Goal: Task Accomplishment & Management: Complete application form

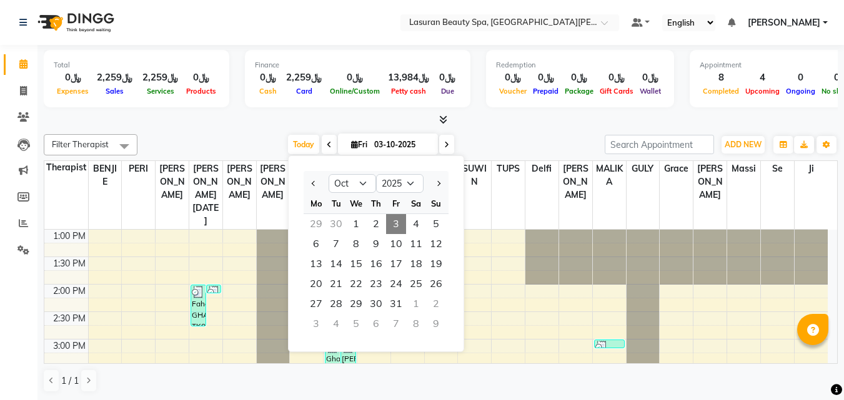
select select "10"
select select "2025"
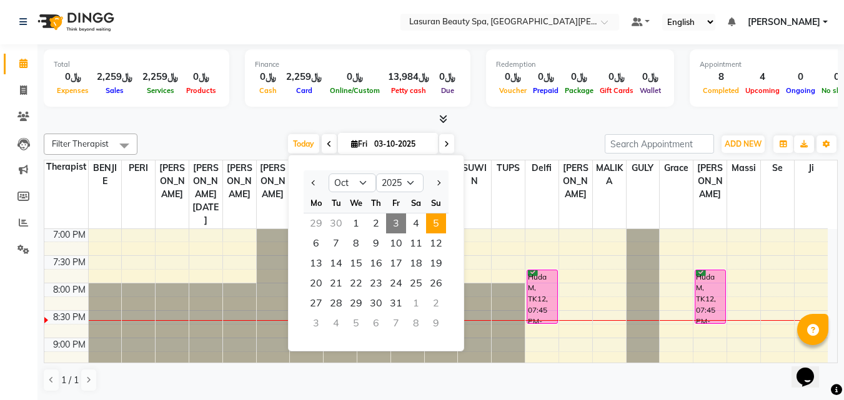
click at [432, 223] on span "5" at bounding box center [436, 224] width 20 height 20
type input "05-10-2025"
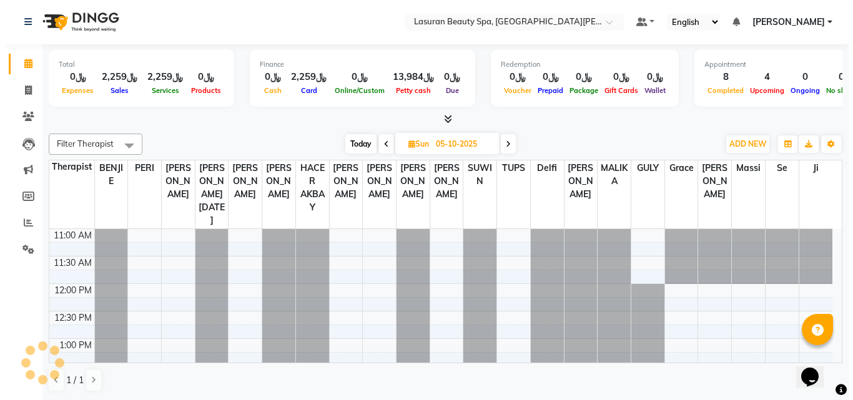
scroll to position [470, 0]
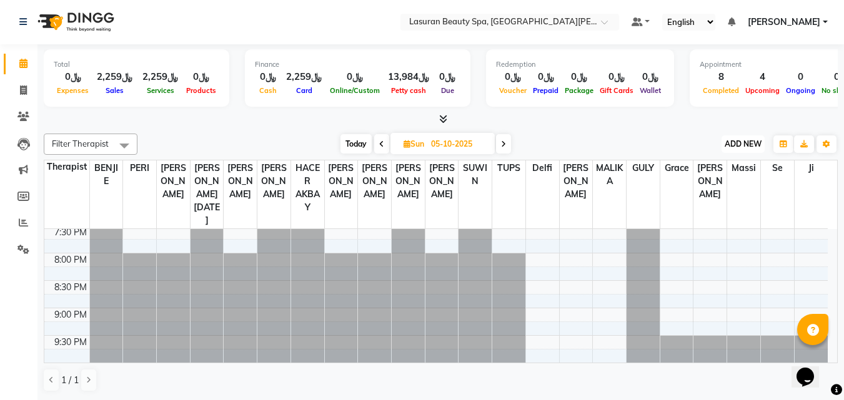
click at [725, 147] on span "ADD NEW" at bounding box center [743, 143] width 37 height 9
click at [727, 164] on button "Add Appointment" at bounding box center [714, 168] width 99 height 16
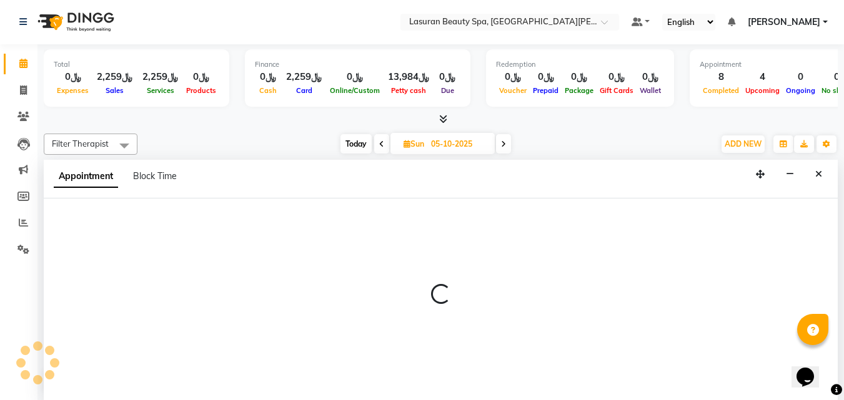
select select "720"
select select "tentative"
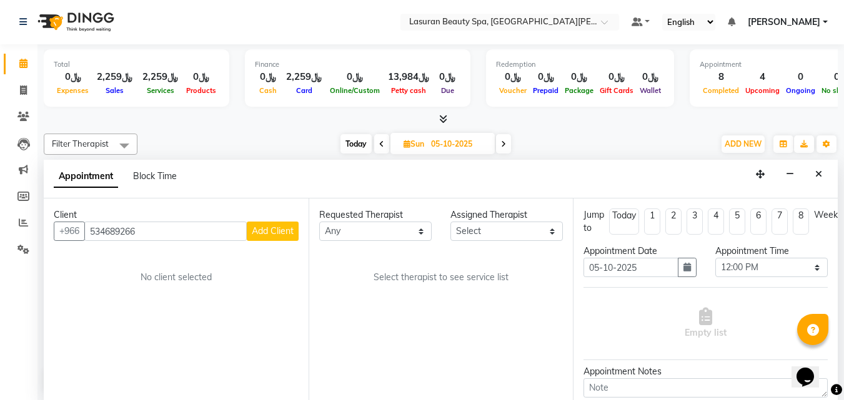
type input "534689266"
click at [255, 226] on span "Add Client" at bounding box center [273, 230] width 42 height 11
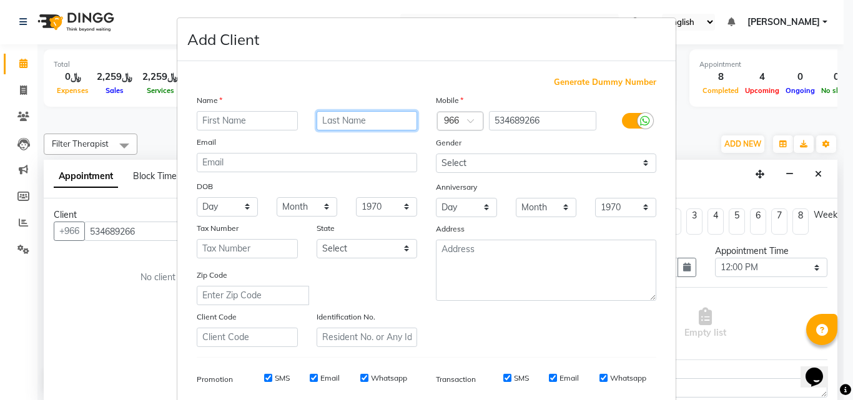
click at [374, 126] on input "text" at bounding box center [367, 120] width 101 height 19
paste input "[PERSON_NAME]"
type input "[PERSON_NAME]"
click at [258, 117] on input "text" at bounding box center [247, 120] width 101 height 19
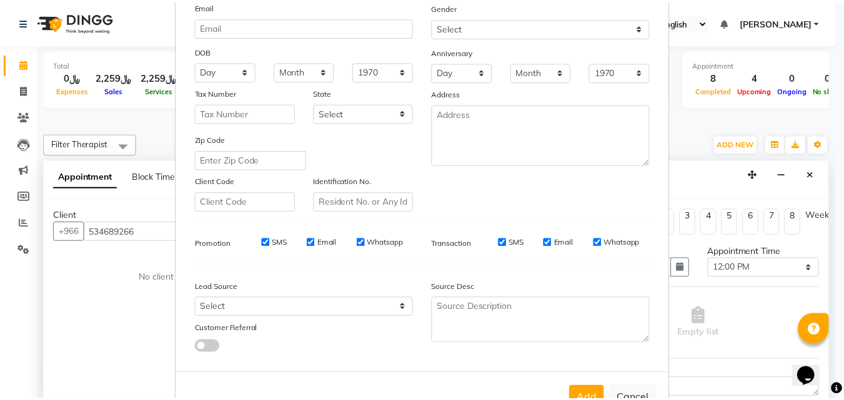
scroll to position [176, 0]
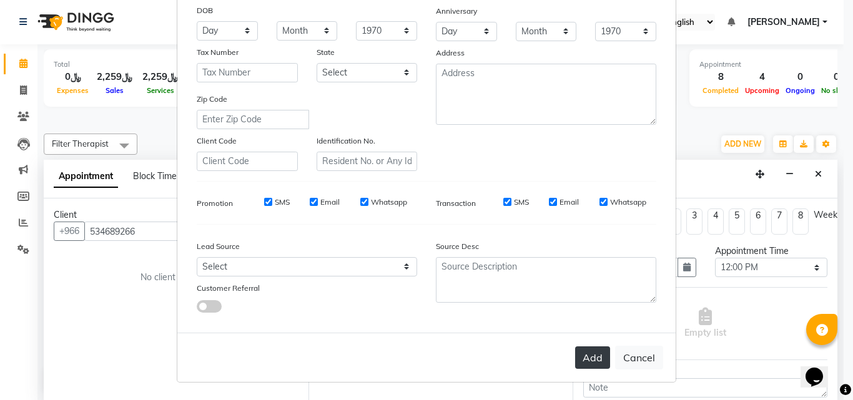
type input "Jack"
click at [585, 355] on button "Add" at bounding box center [592, 358] width 35 height 22
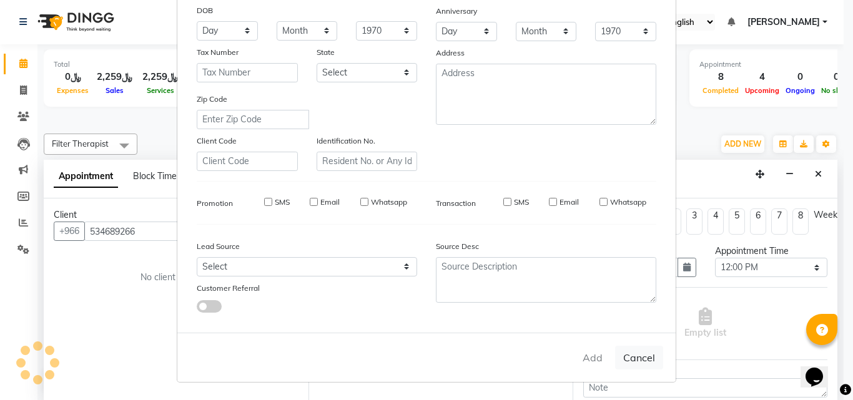
select select
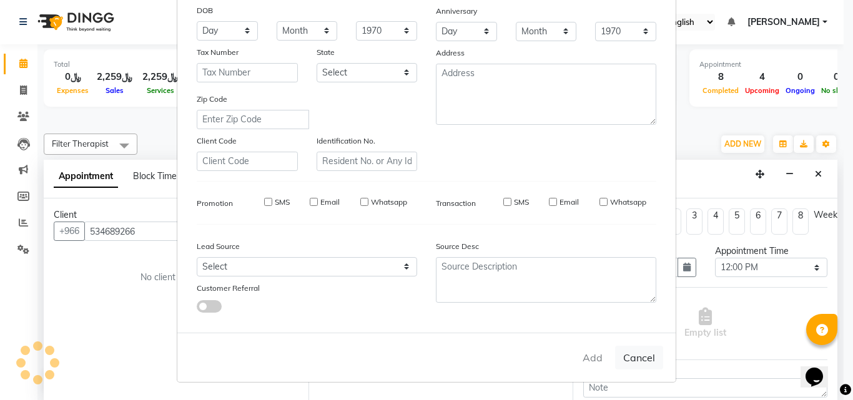
select select
checkbox input "false"
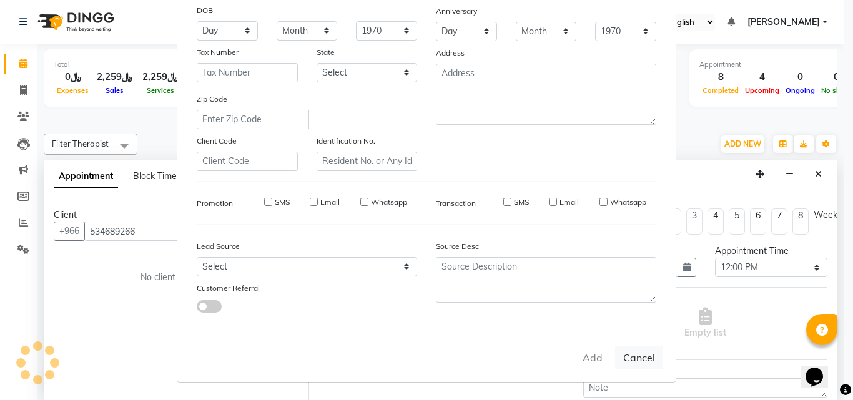
checkbox input "false"
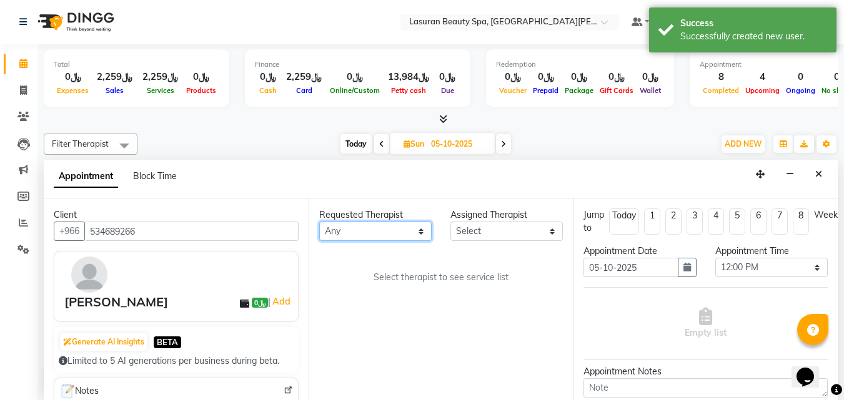
click at [400, 227] on select "Any [PERSON_NAME] [PERSON_NAME] HACER AKBAY [PERSON_NAME][DATE] Ji [PERSON_NAME…" at bounding box center [375, 231] width 112 height 19
select select "67125"
click at [319, 222] on select "Any [PERSON_NAME] [PERSON_NAME] HACER AKBAY [PERSON_NAME][DATE] Ji [PERSON_NAME…" at bounding box center [375, 231] width 112 height 19
select select "67125"
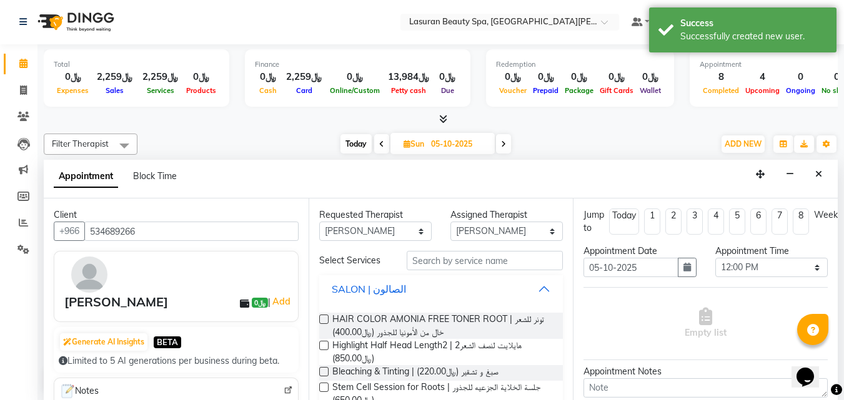
click at [396, 295] on div "SALON | الصالون" at bounding box center [369, 289] width 74 height 15
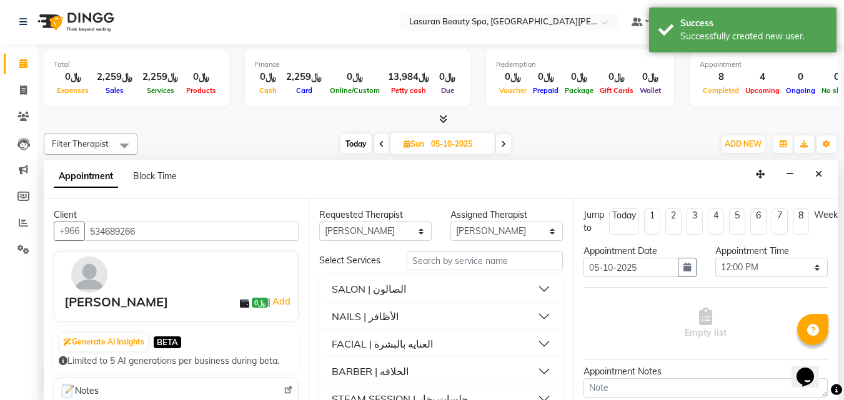
click at [390, 364] on button "BARBER | الحلاقه" at bounding box center [441, 371] width 234 height 22
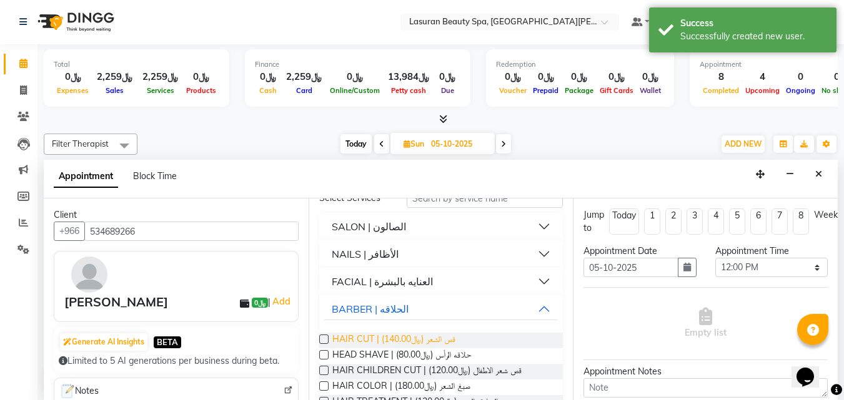
click at [380, 335] on span "HAIR CUT | قص الشعر (﷼140.00)" at bounding box center [393, 341] width 123 height 16
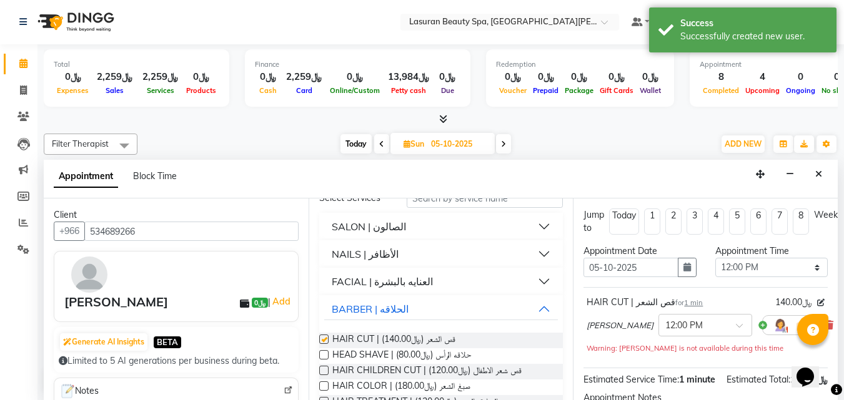
checkbox input "false"
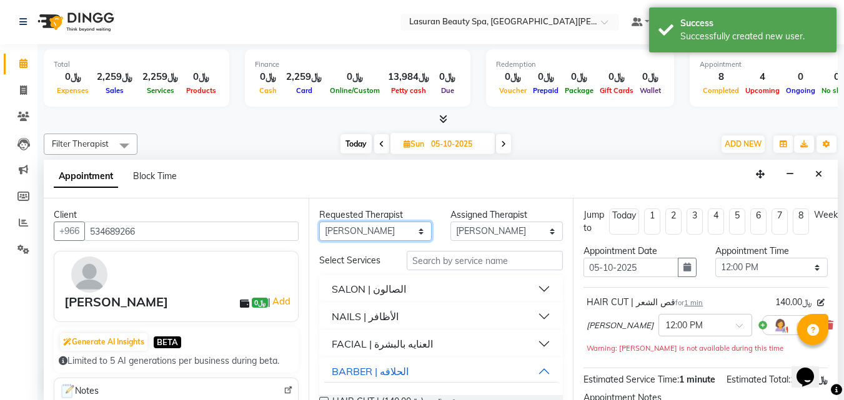
click at [360, 232] on select "Any [PERSON_NAME] [PERSON_NAME] HACER AKBAY [PERSON_NAME][DATE] Ji [PERSON_NAME…" at bounding box center [375, 231] width 112 height 19
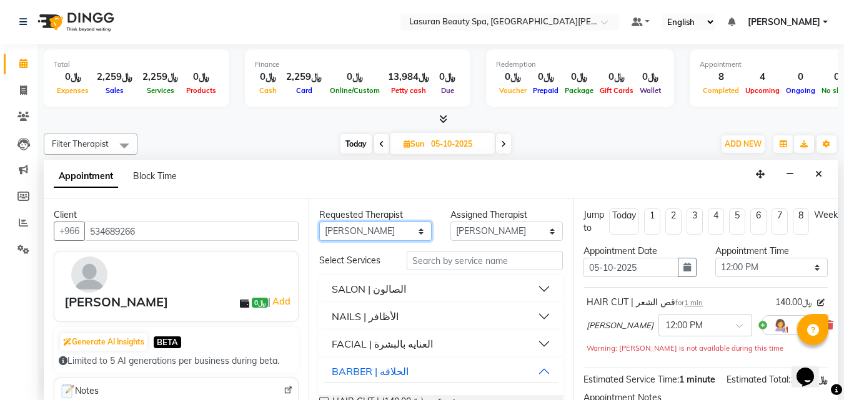
select select "54622"
click at [319, 222] on select "Any [PERSON_NAME] [PERSON_NAME] HACER AKBAY [PERSON_NAME][DATE] Ji [PERSON_NAME…" at bounding box center [375, 231] width 112 height 19
select select "54622"
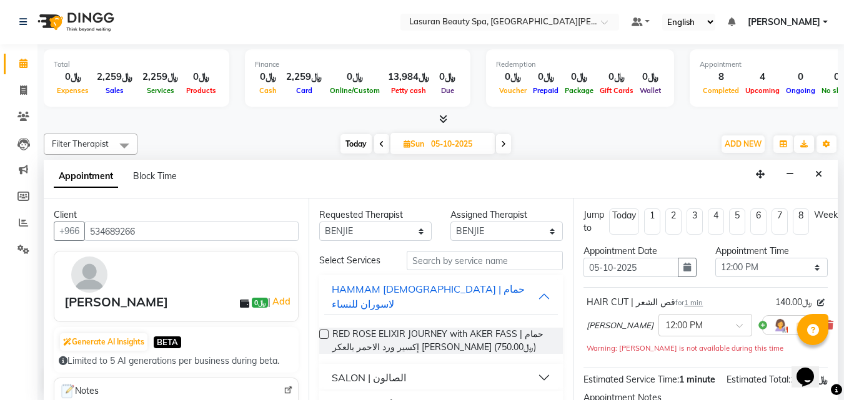
click at [362, 370] on div "SALON | الصالون" at bounding box center [369, 377] width 74 height 15
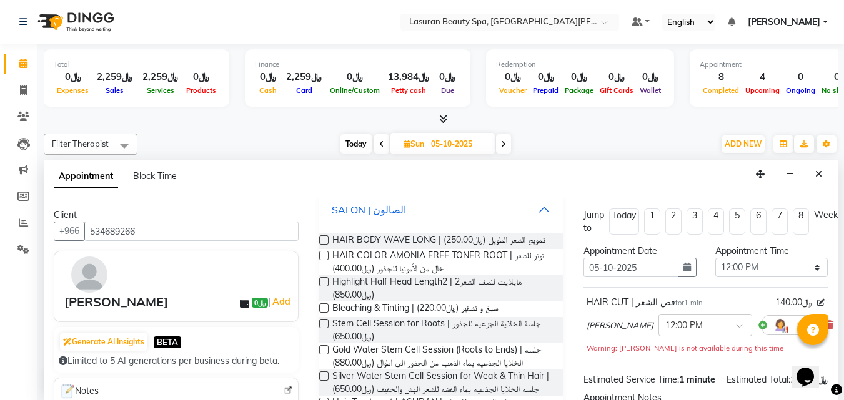
scroll to position [312, 0]
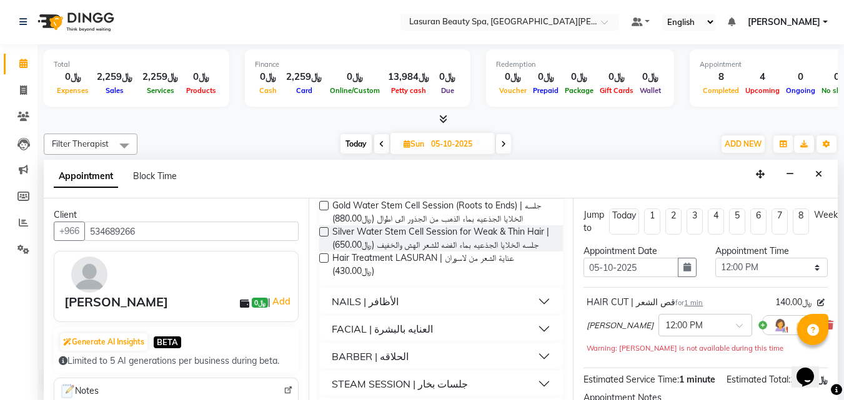
click at [362, 358] on div "BARBER | الحلاقه" at bounding box center [370, 356] width 77 height 15
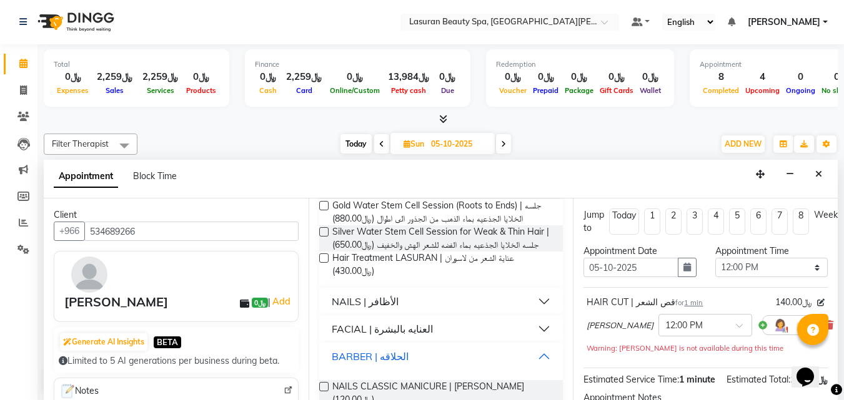
scroll to position [375, 0]
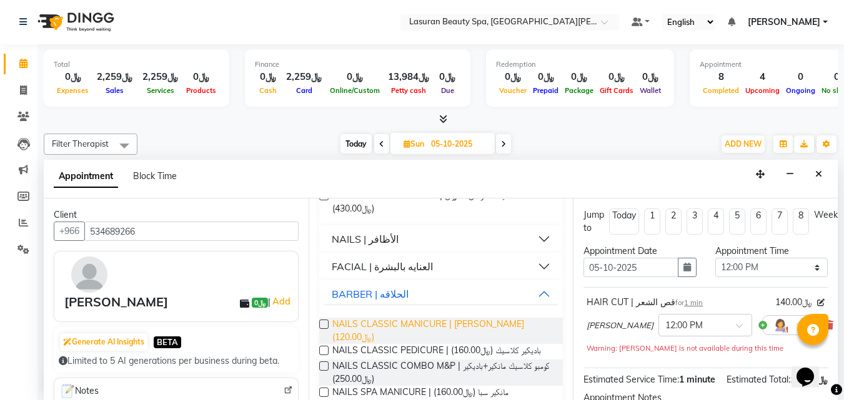
click at [362, 324] on span "NAILS CLASSIC MANICURE | [PERSON_NAME] (﷼120.00)" at bounding box center [442, 331] width 221 height 26
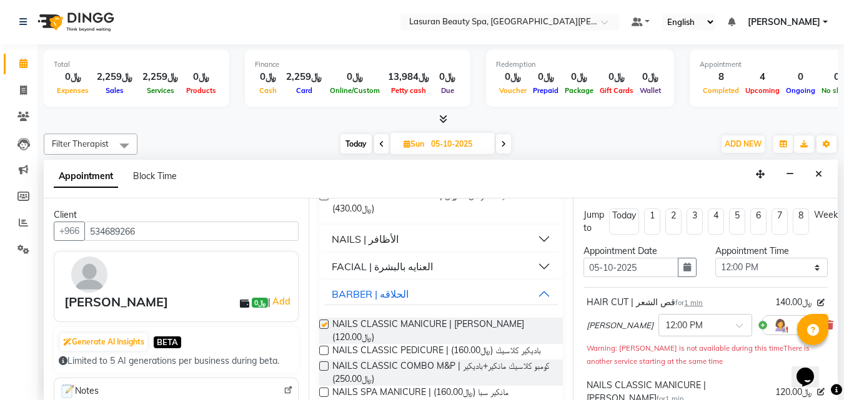
checkbox input "false"
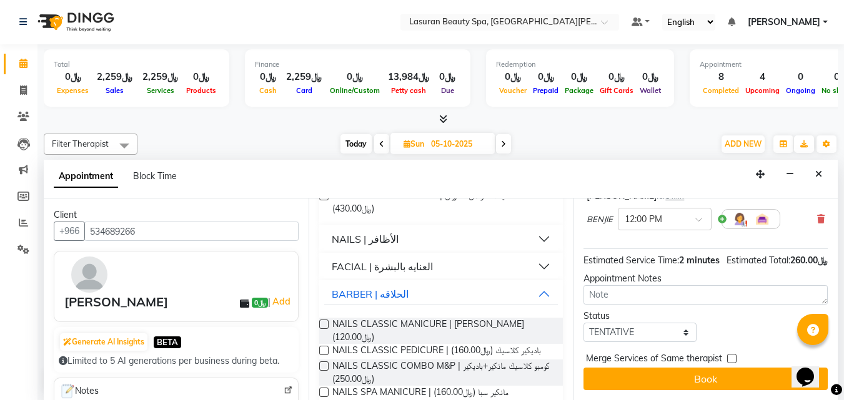
scroll to position [0, 0]
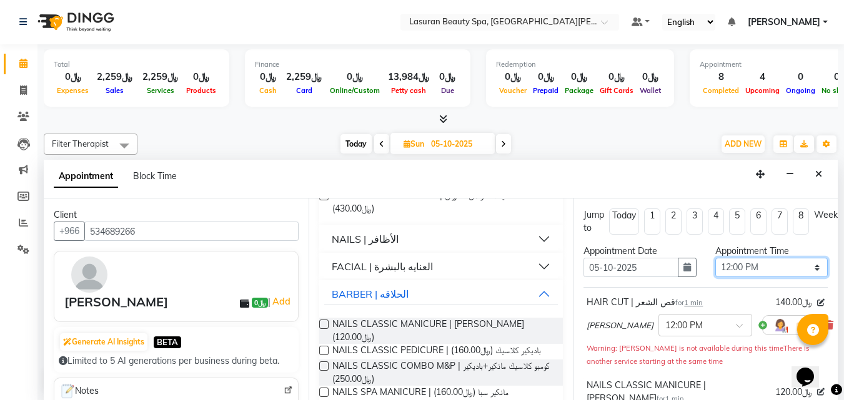
click at [732, 271] on select "Select 12:00 PM 12:15 PM 12:30 PM 12:45 PM 01:00 PM 01:15 PM 01:30 PM 01:45 PM …" at bounding box center [771, 267] width 112 height 19
select select "1110"
click at [715, 258] on select "Select 12:00 PM 12:15 PM 12:30 PM 12:45 PM 01:00 PM 01:15 PM 01:30 PM 01:45 PM …" at bounding box center [771, 267] width 112 height 19
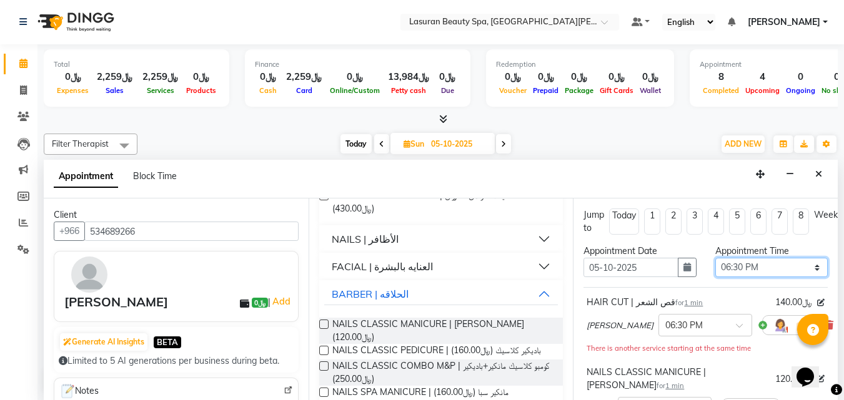
scroll to position [214, 0]
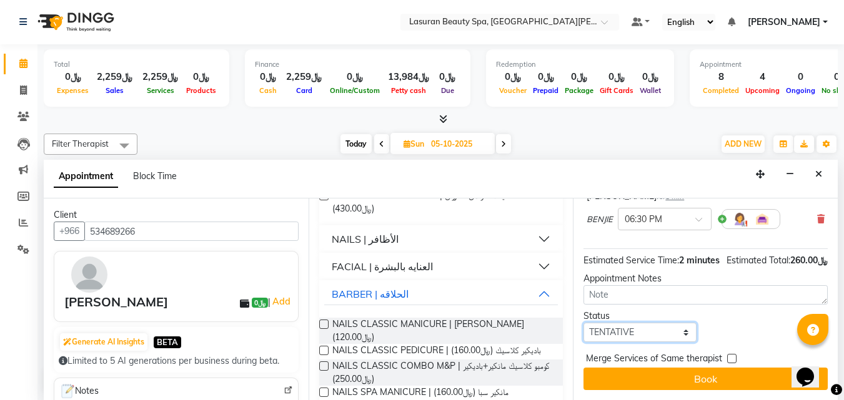
click at [622, 323] on select "Select TENTATIVE CONFIRM UPCOMING" at bounding box center [639, 332] width 112 height 19
select select "confirm booking"
click at [583, 323] on select "Select TENTATIVE CONFIRM UPCOMING" at bounding box center [639, 332] width 112 height 19
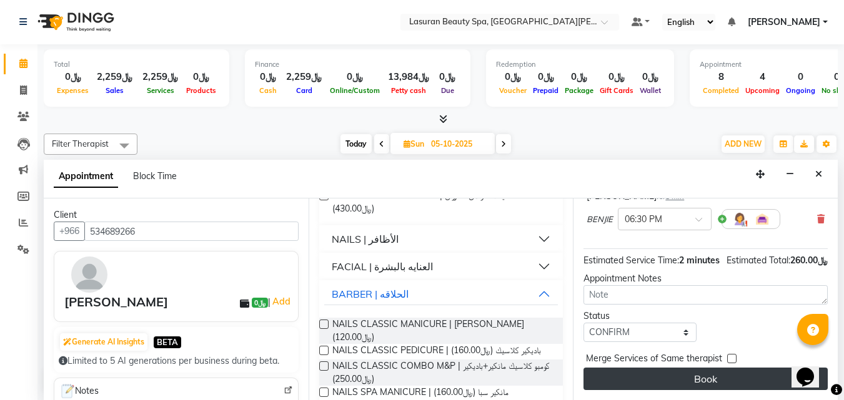
click at [633, 369] on button "Book" at bounding box center [705, 379] width 244 height 22
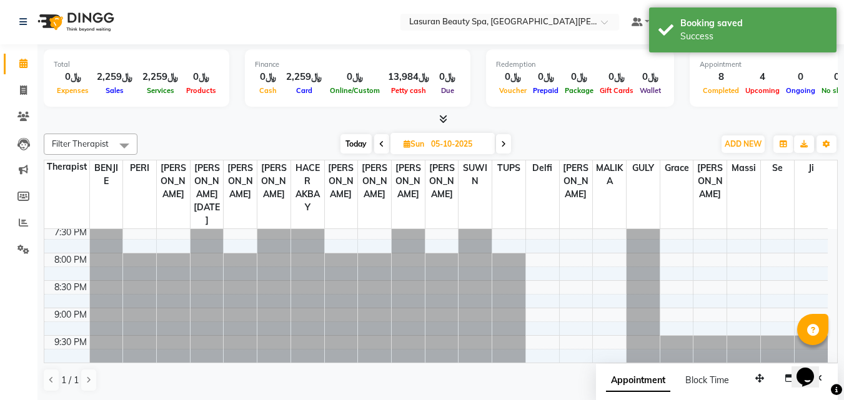
scroll to position [0, 0]
